Goal: Navigation & Orientation: Find specific page/section

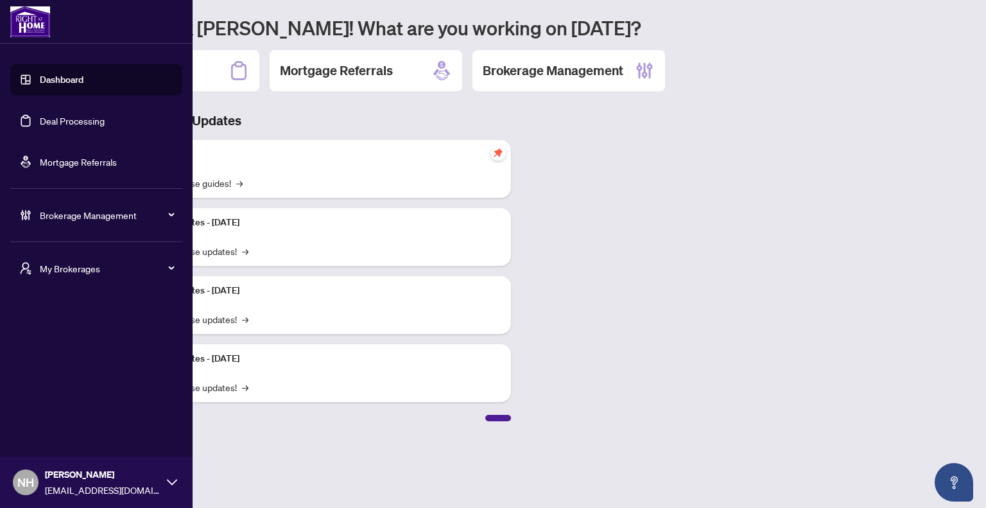
click at [64, 266] on span "My Brokerages" at bounding box center [107, 268] width 134 height 14
click at [80, 328] on li "[PERSON_NAME]" at bounding box center [96, 319] width 172 height 31
